Goal: Ask a question

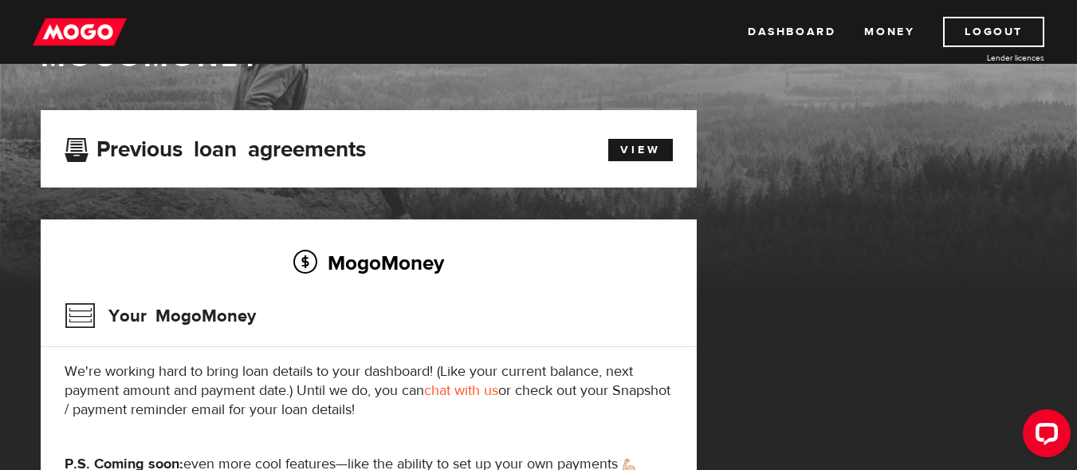
scroll to position [80, 0]
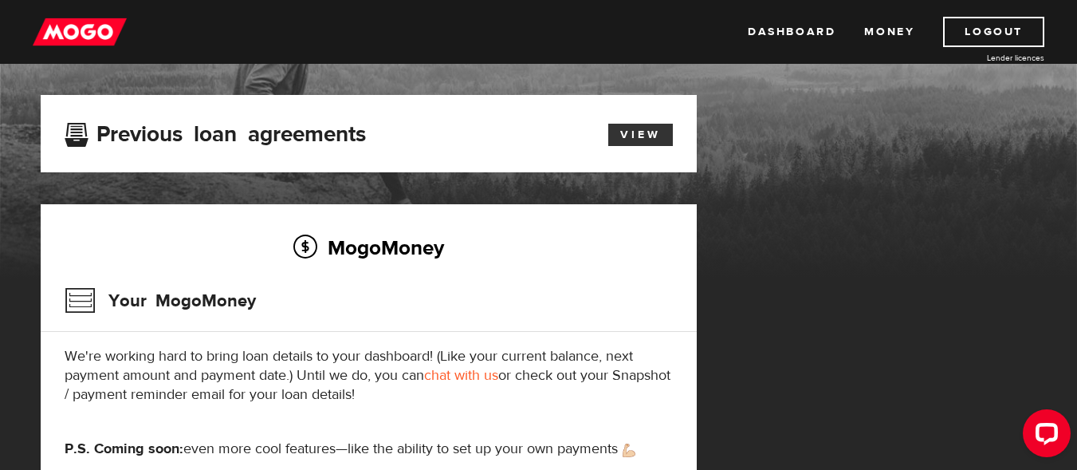
click at [648, 131] on link "View" at bounding box center [641, 135] width 65 height 22
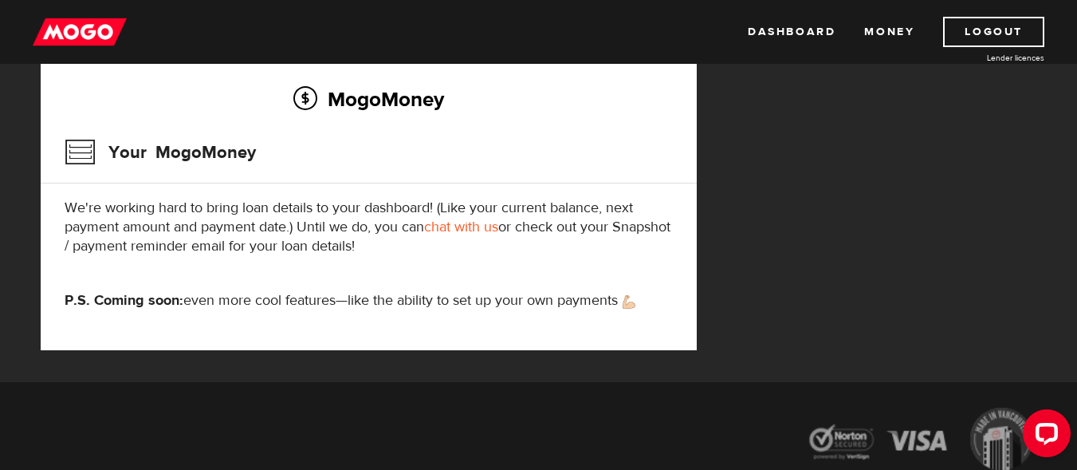
scroll to position [204, 0]
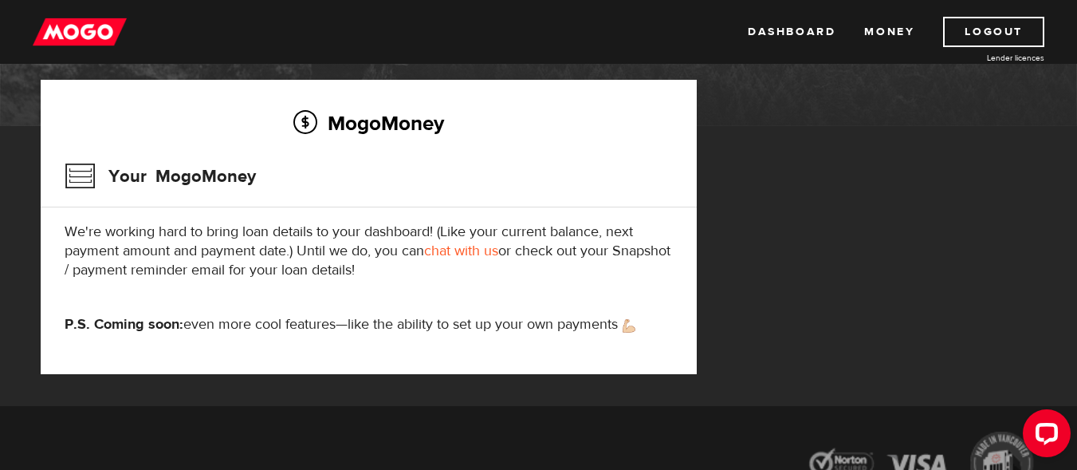
click at [465, 254] on link "chat with us" at bounding box center [461, 251] width 74 height 18
click at [790, 35] on link "Dashboard" at bounding box center [792, 32] width 88 height 30
